Goal: Task Accomplishment & Management: Use online tool/utility

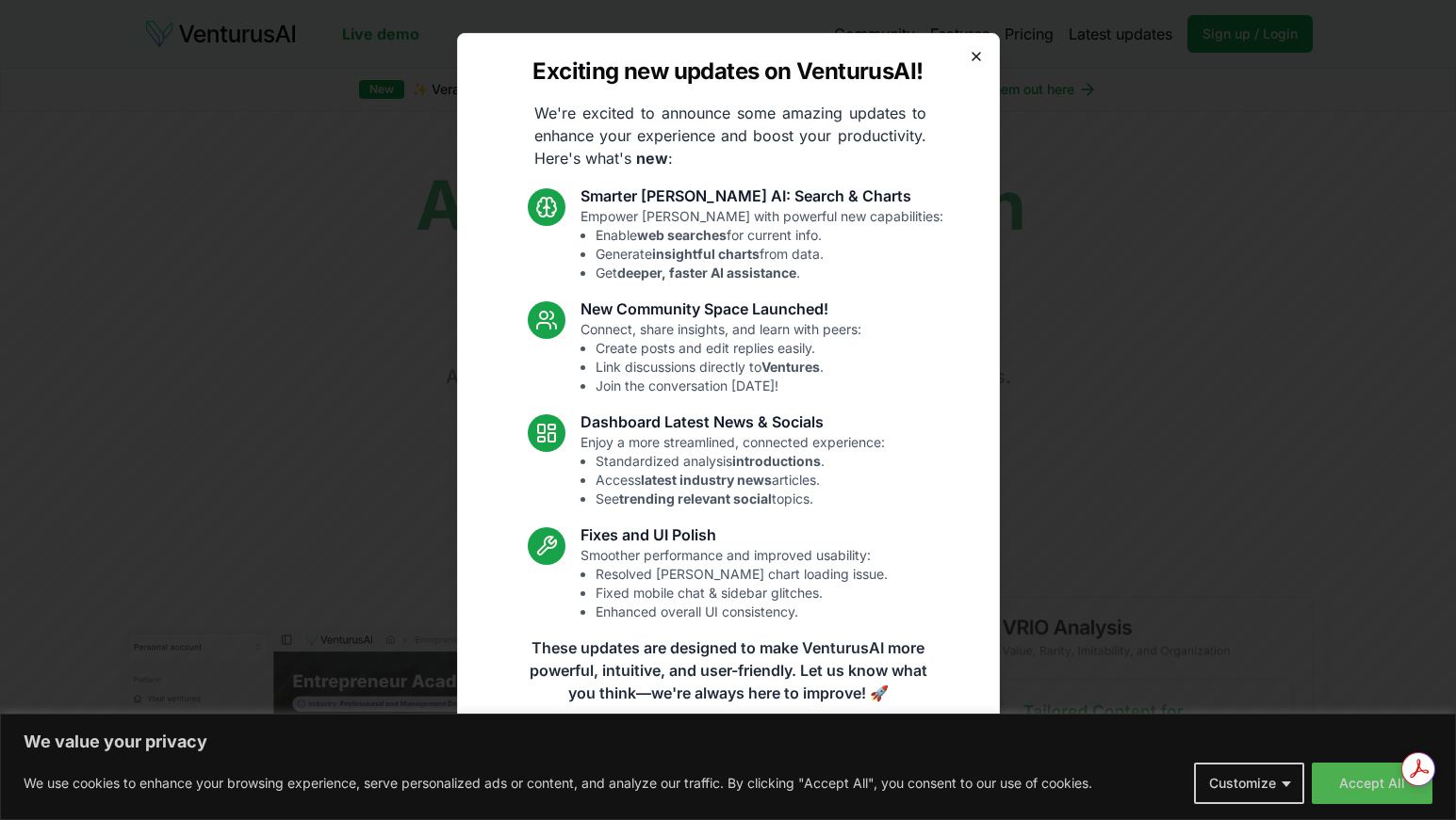
click at [976, 58] on icon "button" at bounding box center [976, 57] width 8 height 8
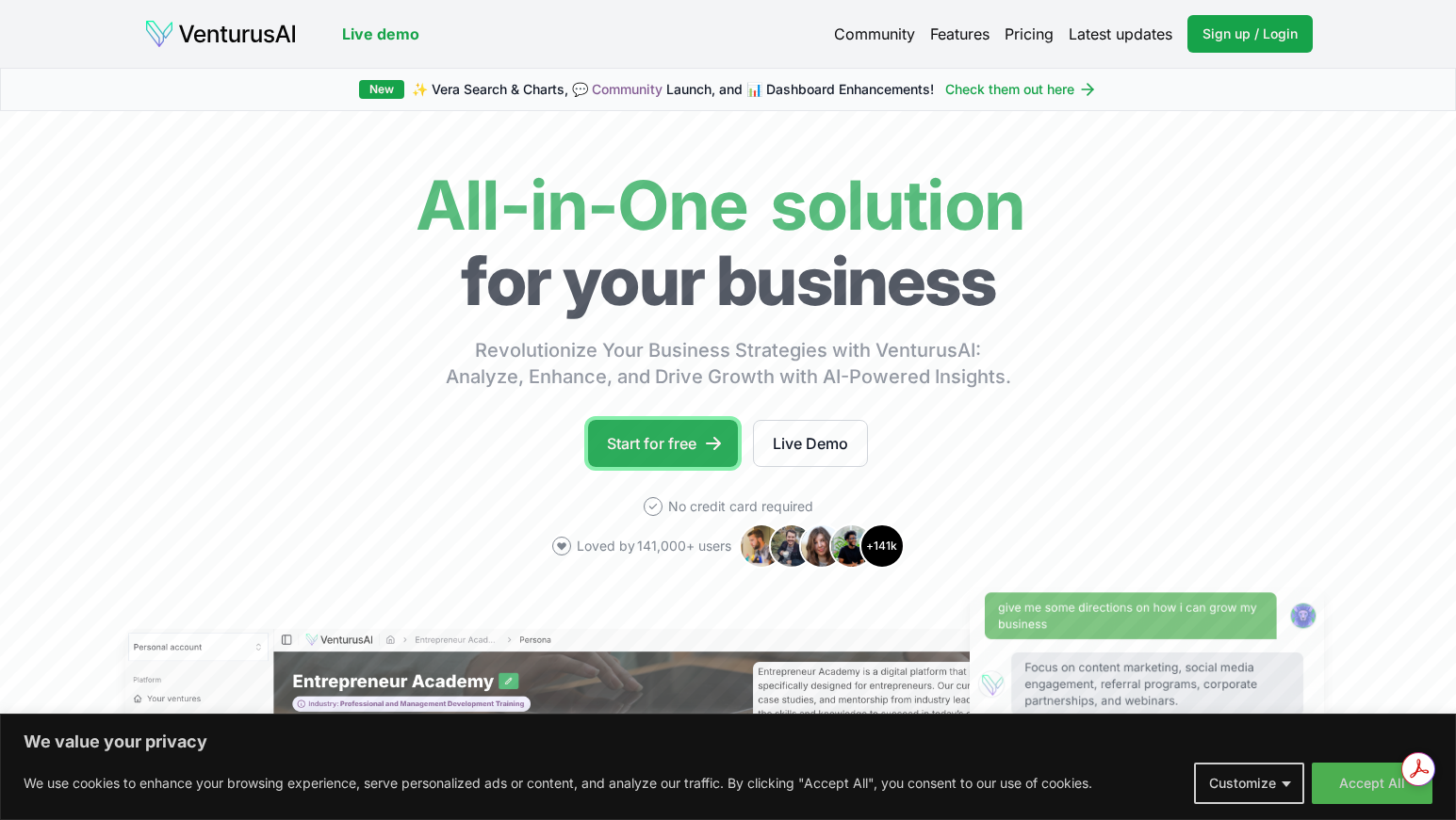
click at [674, 435] on link "Start for free" at bounding box center [662, 443] width 150 height 47
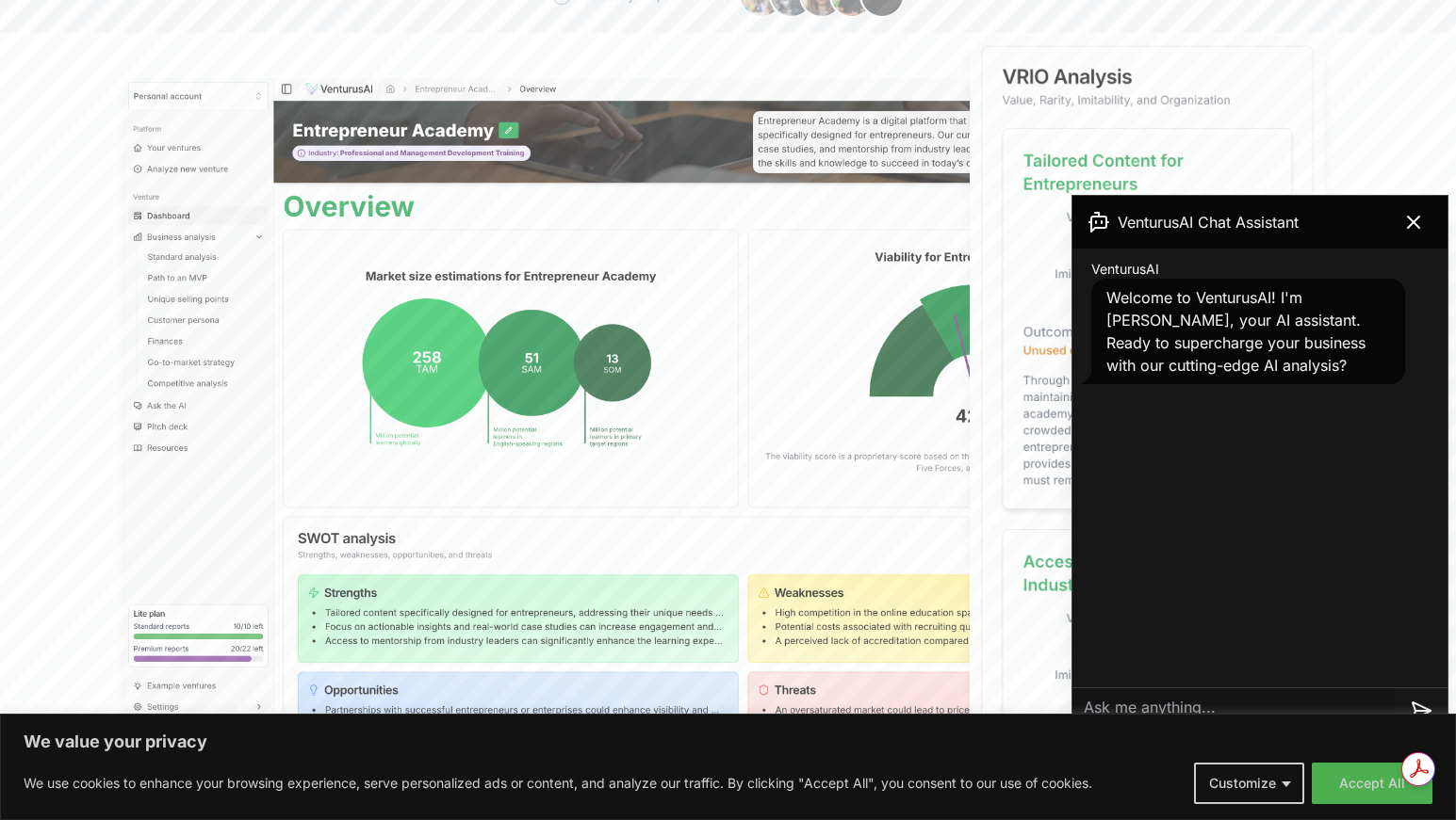
scroll to position [554, 0]
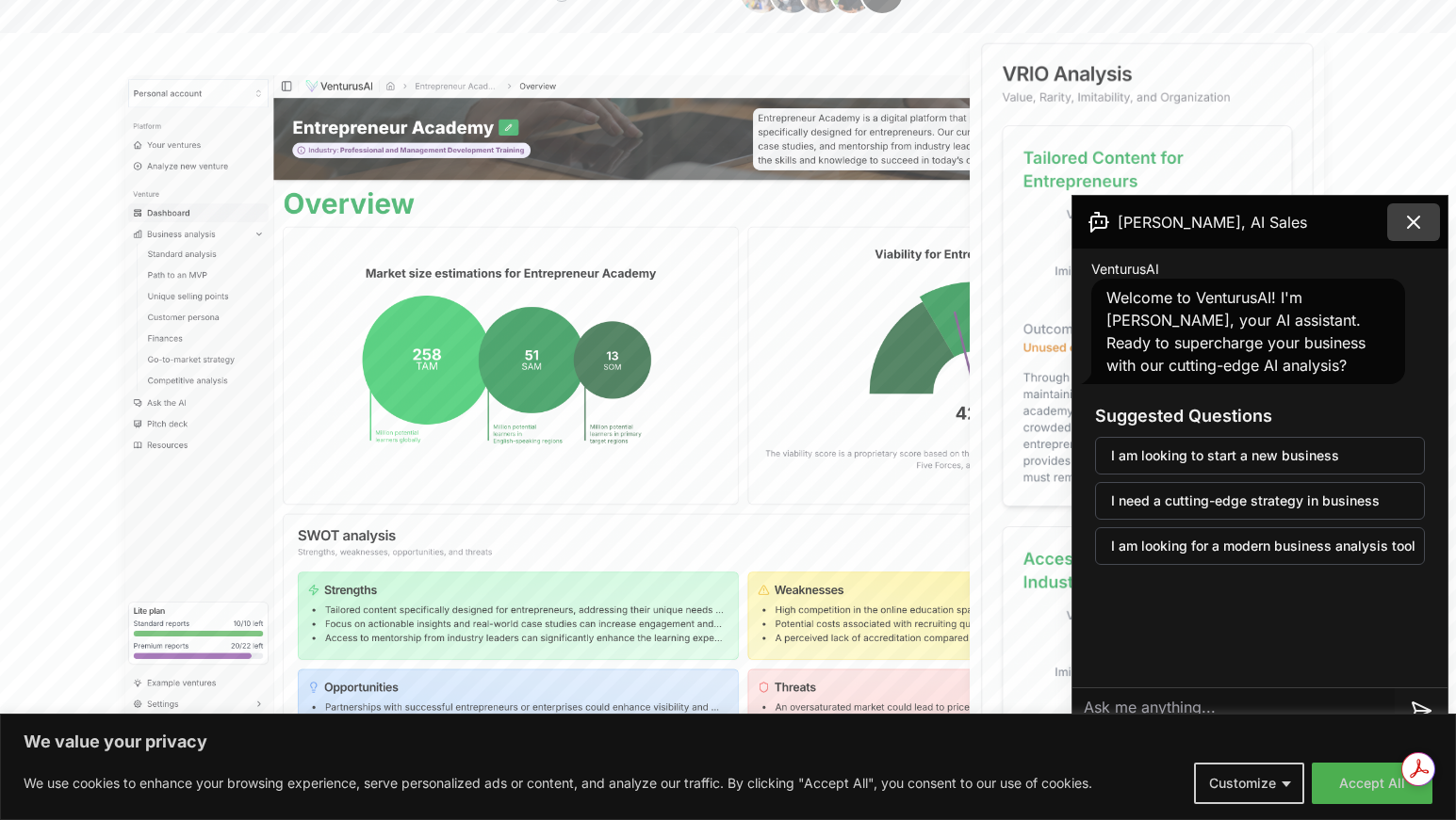
click at [1417, 220] on icon at bounding box center [1413, 222] width 22 height 22
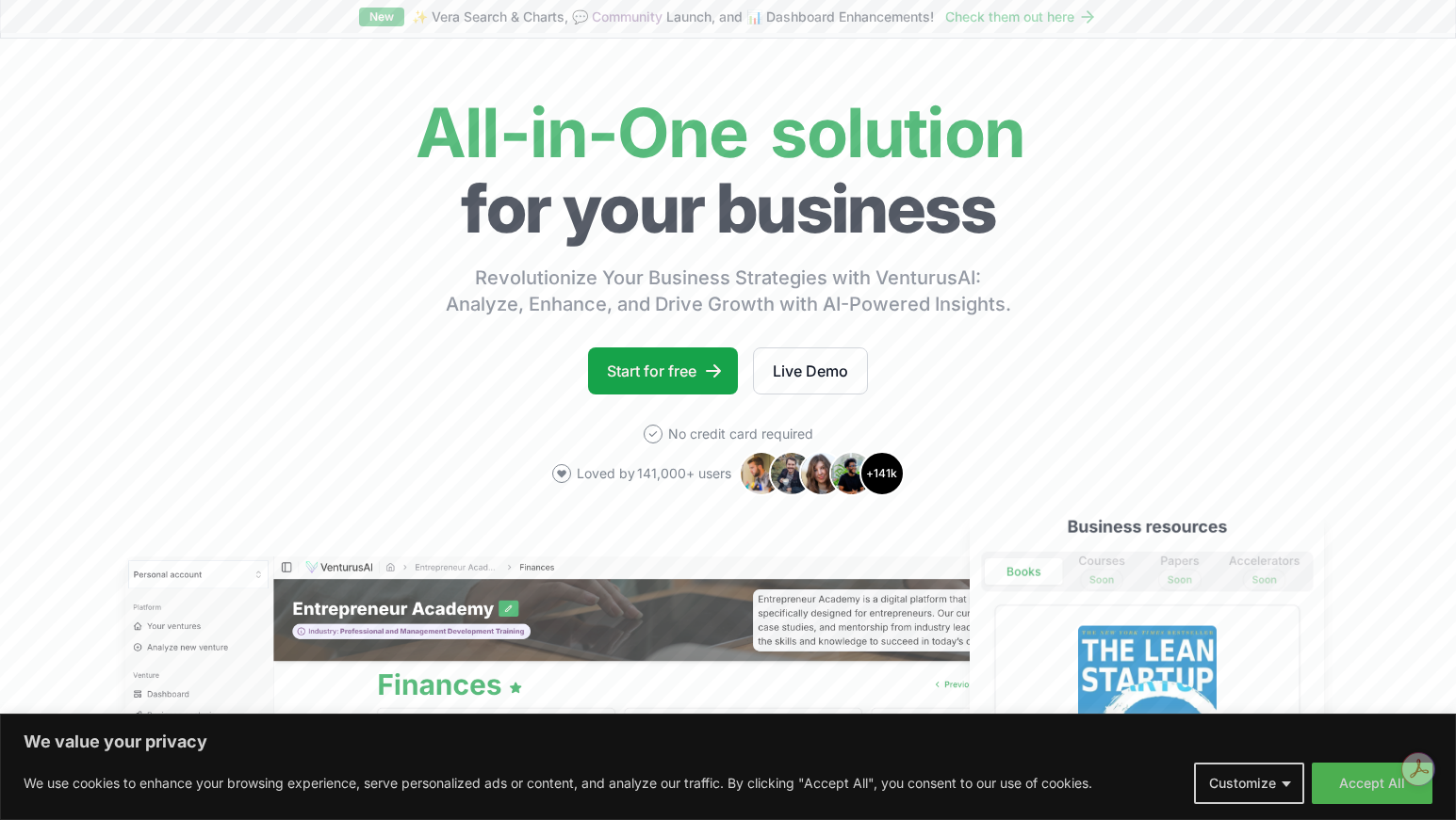
scroll to position [0, 0]
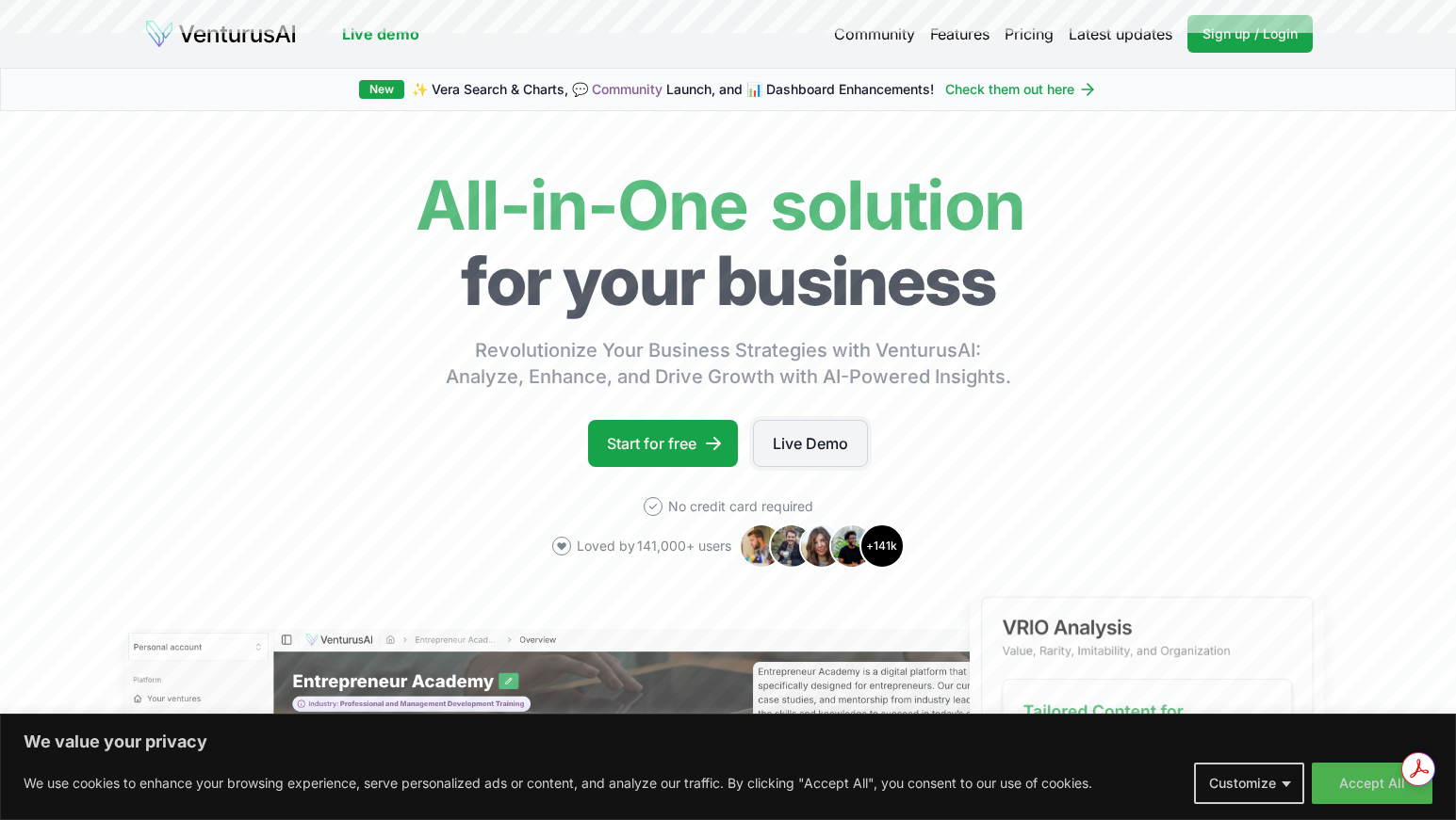
click at [818, 435] on link "Live Demo" at bounding box center [810, 443] width 115 height 47
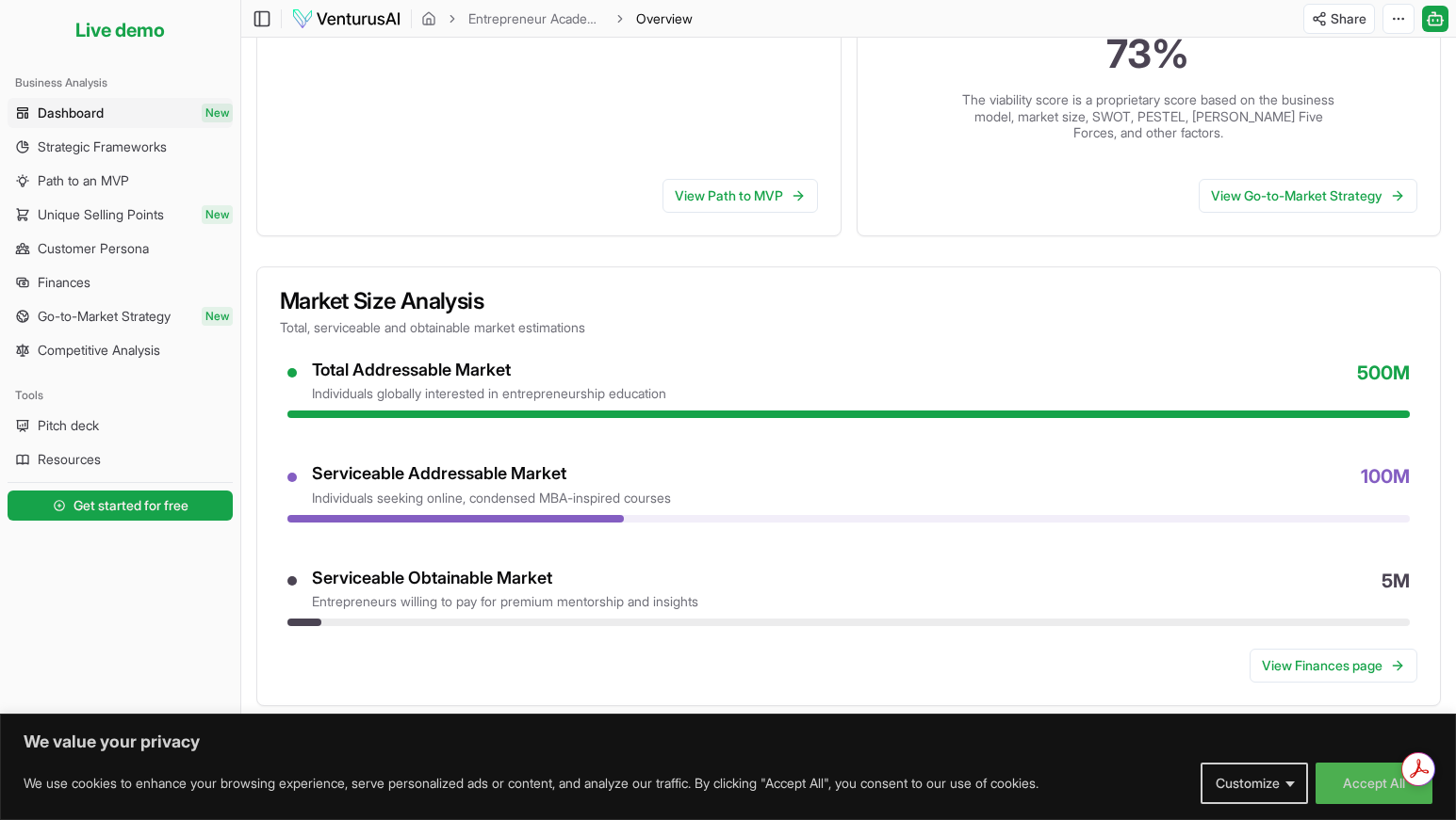
scroll to position [519, 0]
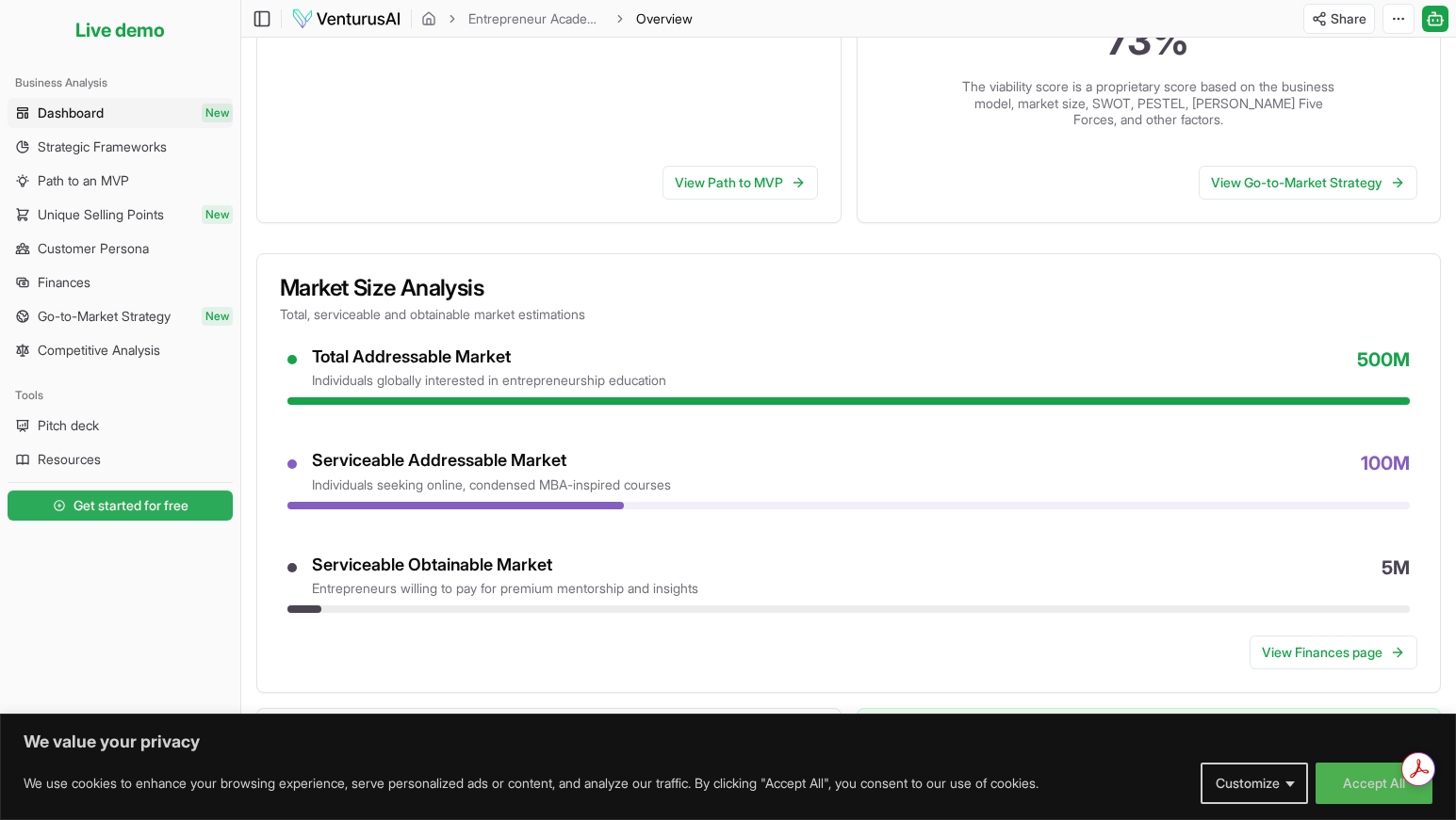
click at [125, 497] on span "Get started for free" at bounding box center [130, 506] width 115 height 19
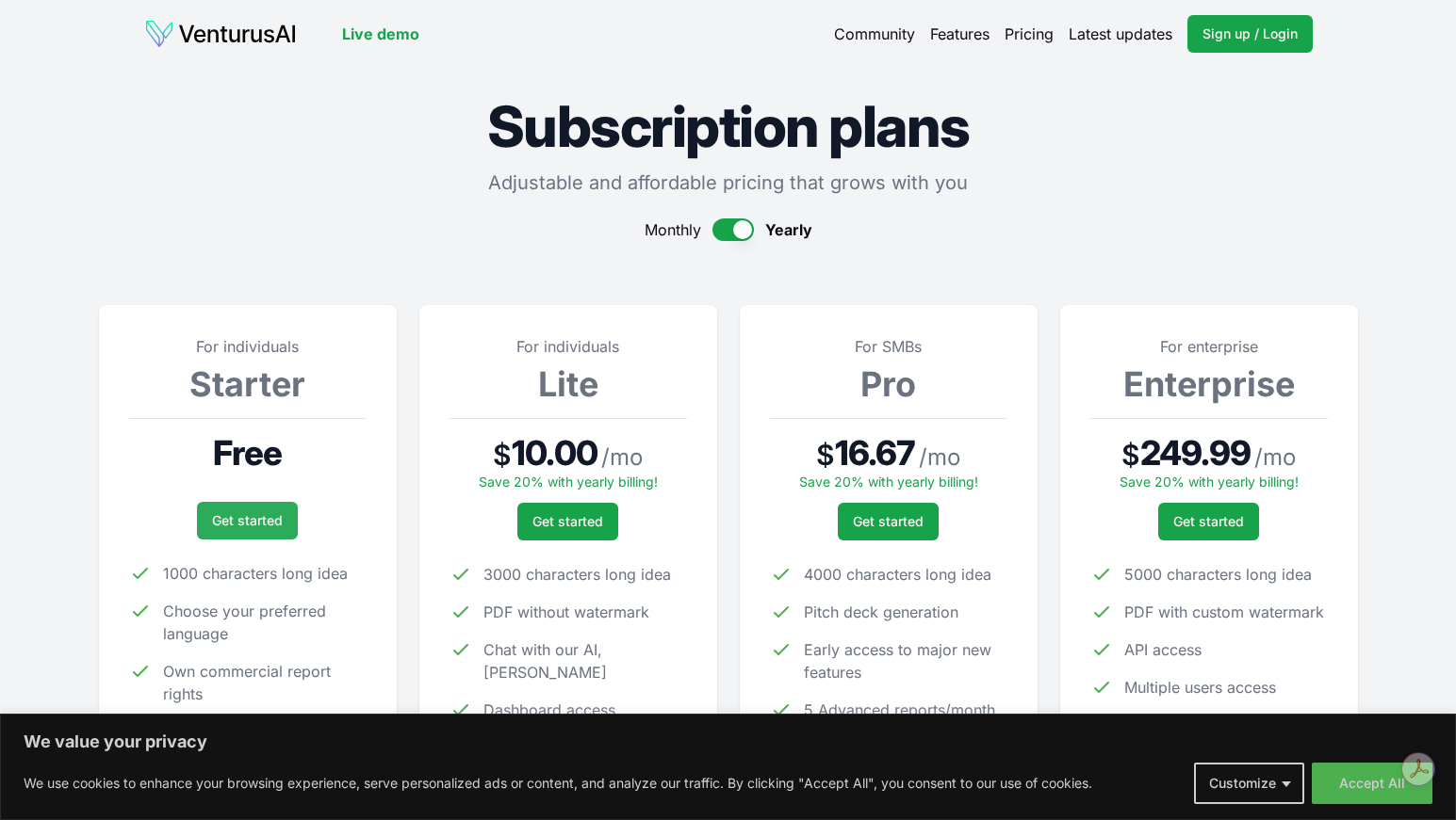
click at [270, 512] on link "Get started" at bounding box center [247, 520] width 100 height 38
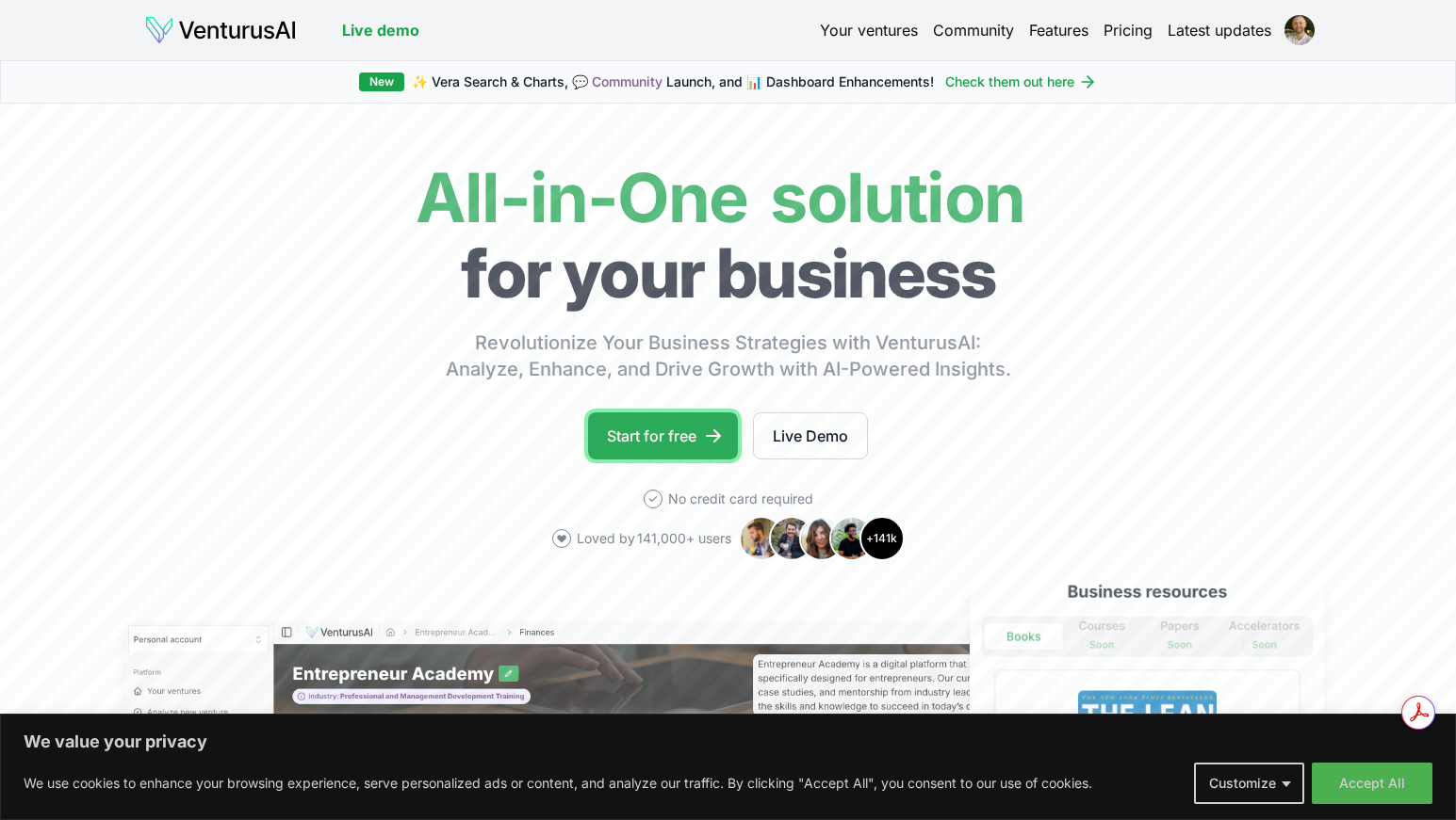
click at [689, 436] on link "Start for free" at bounding box center [662, 436] width 150 height 47
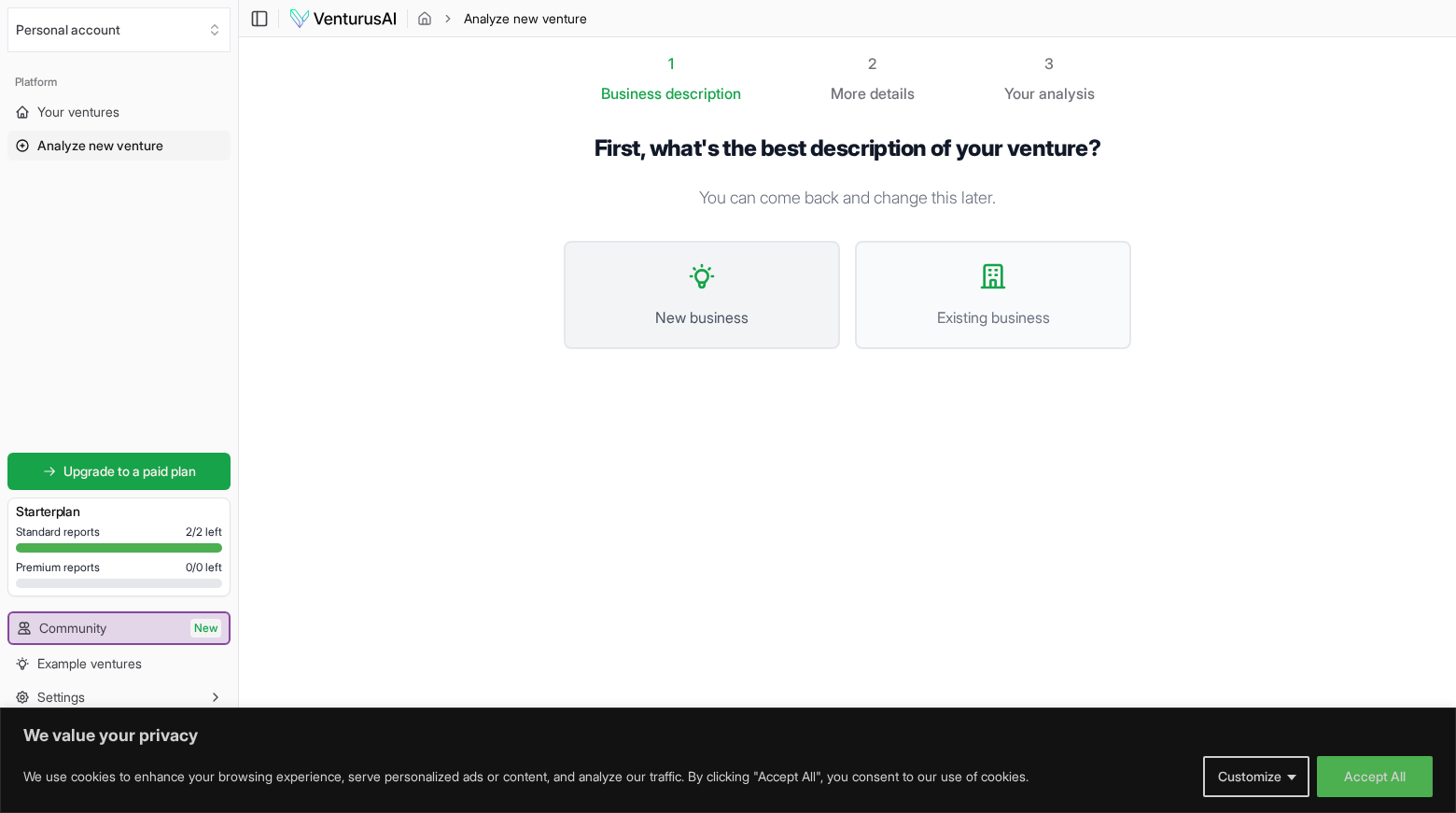
click at [713, 338] on button "New business" at bounding box center [702, 295] width 276 height 108
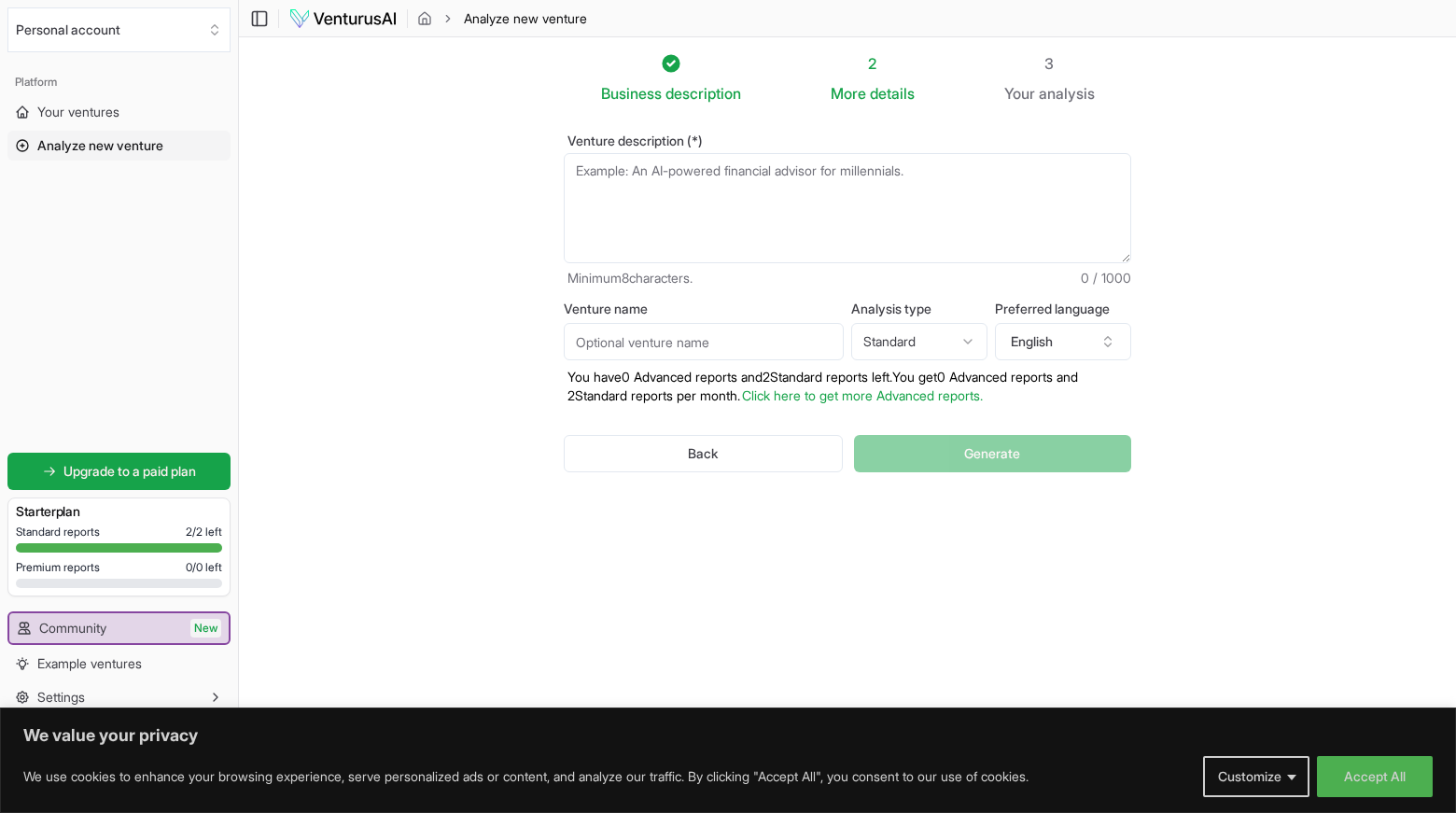
click at [718, 236] on textarea "Venture description (*)" at bounding box center [848, 208] width 568 height 110
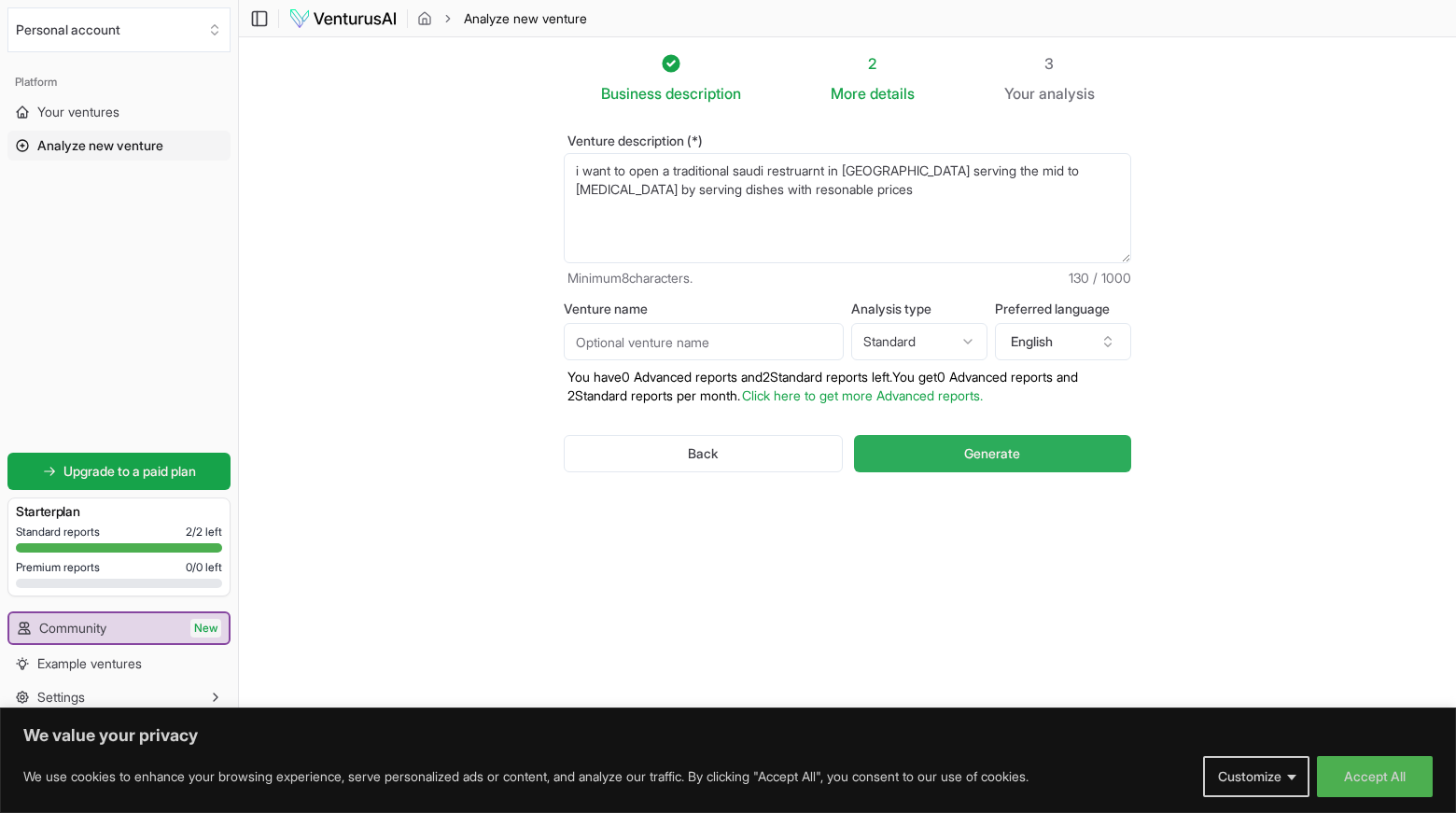
type textarea "i want to open a traditional saudi restruarnt in Jeddah city serving the mid to…"
click at [973, 445] on span "Generate" at bounding box center [992, 454] width 56 height 19
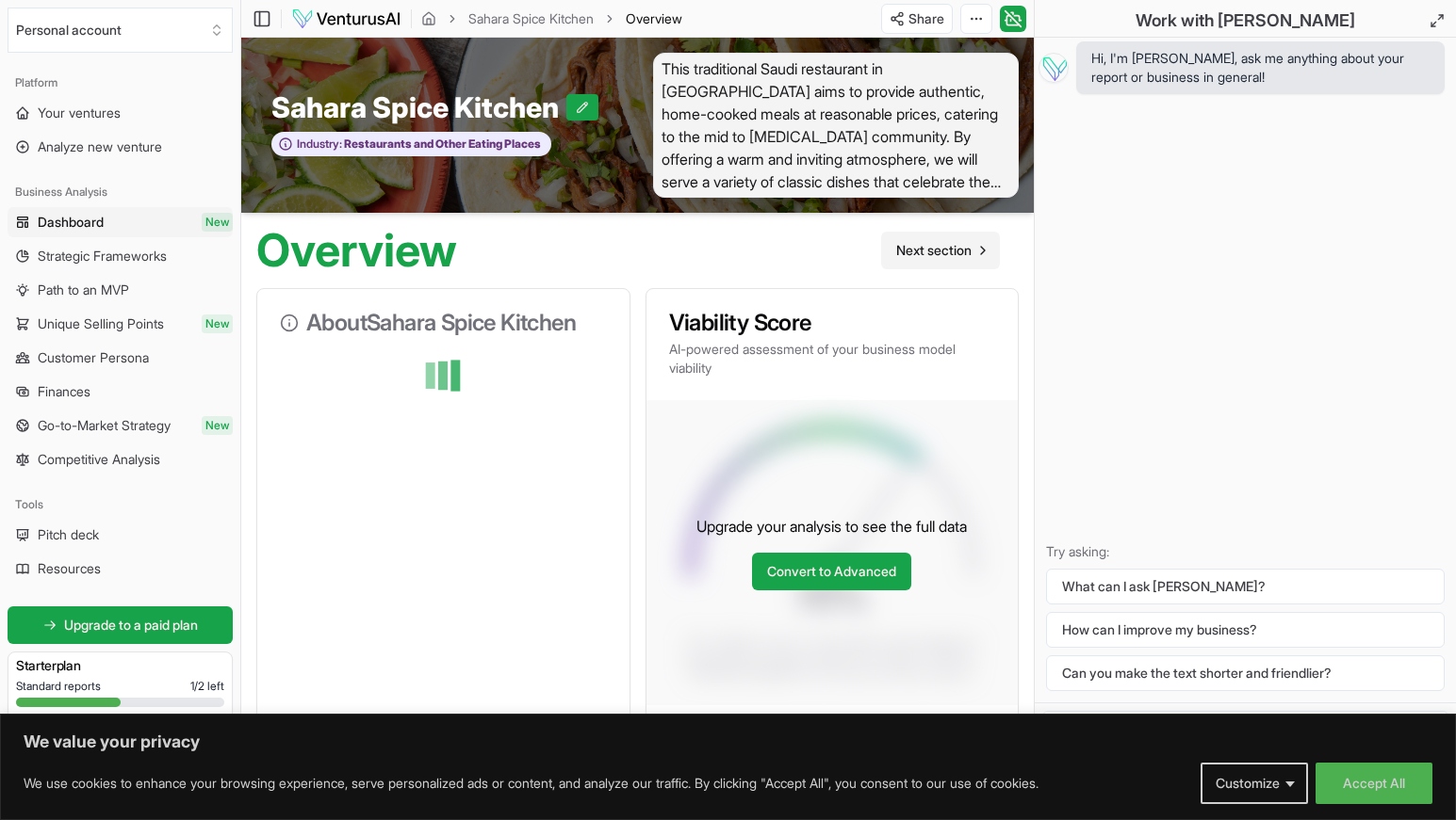
click at [953, 251] on span "Next section" at bounding box center [934, 251] width 75 height 19
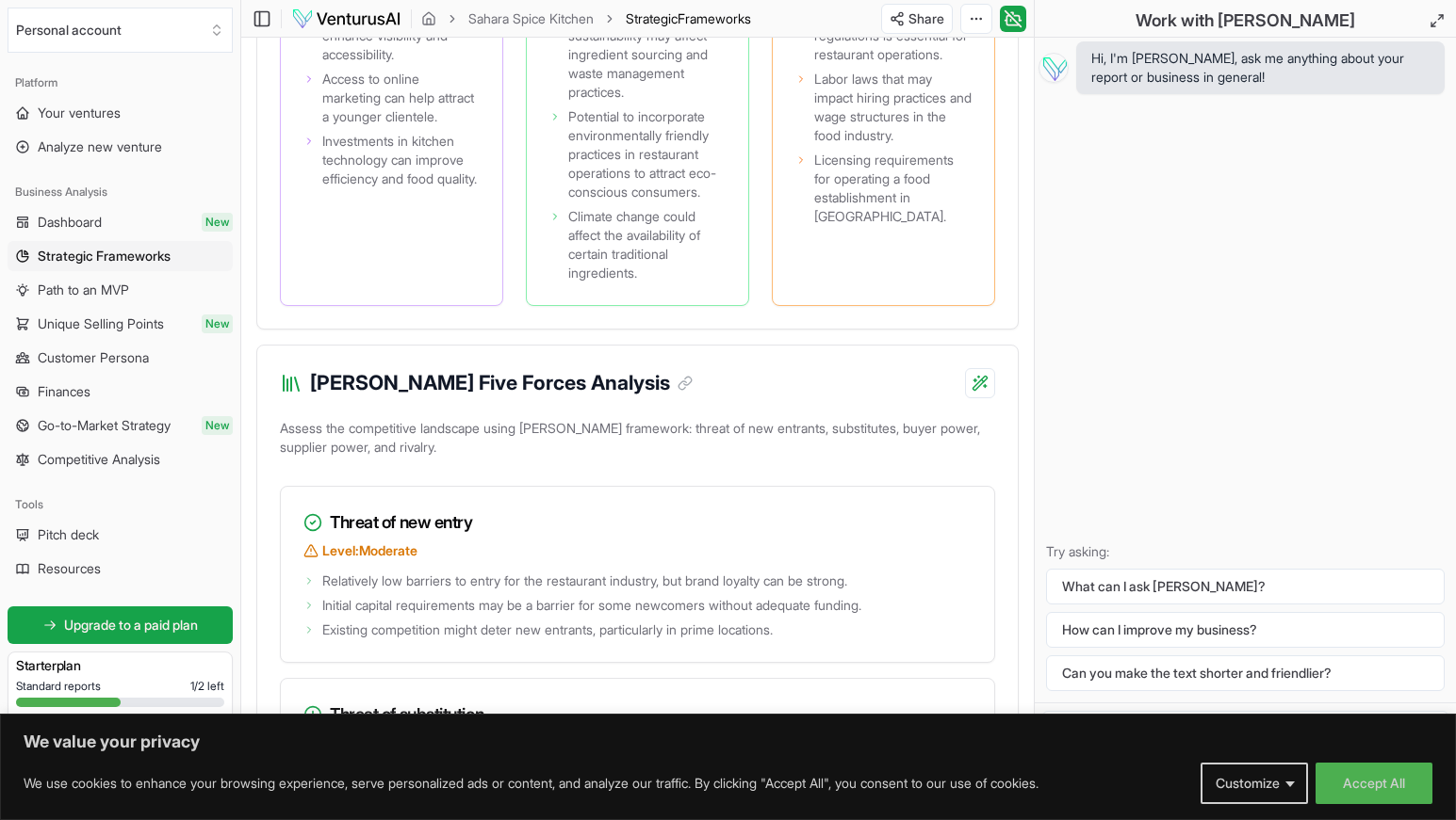
scroll to position [2570, 0]
